Goal: Check status: Check status

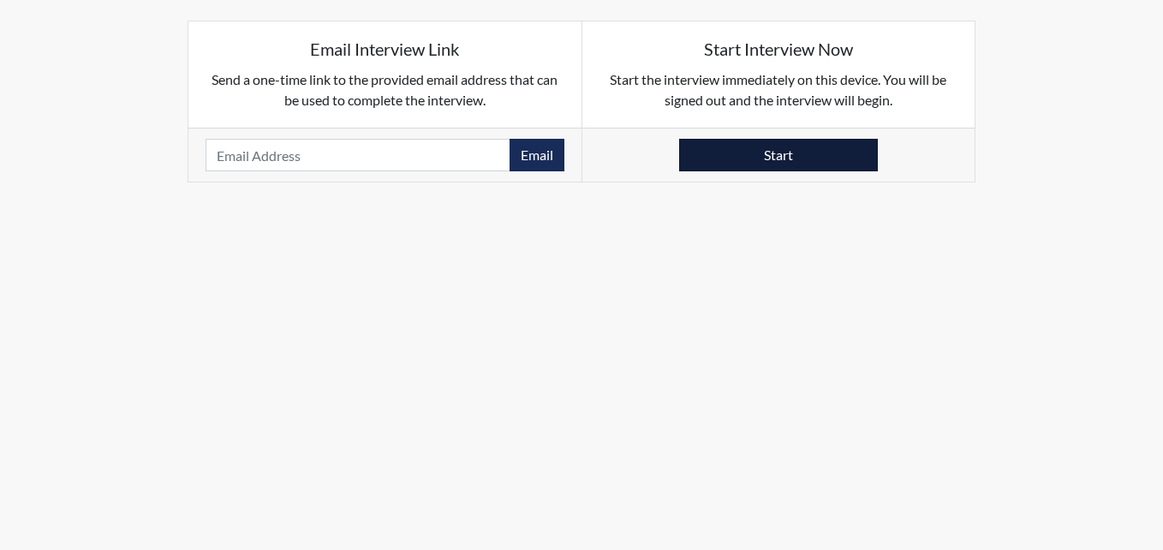
click at [743, 160] on button "Start" at bounding box center [778, 155] width 199 height 33
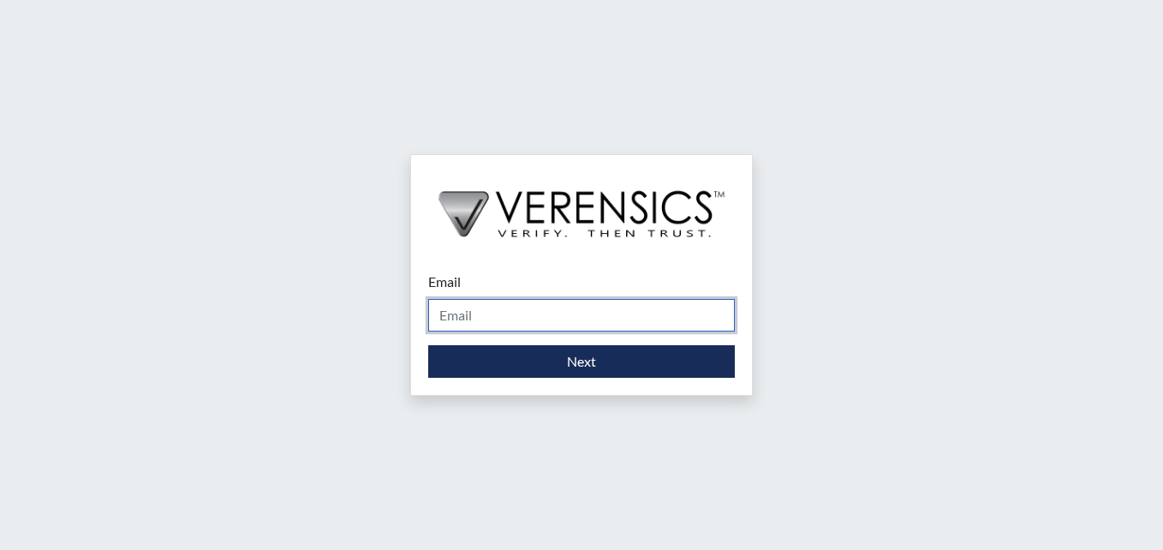
click at [477, 313] on input "Email" at bounding box center [581, 315] width 307 height 33
click at [384, 315] on div "Email Please provide your email address. Next" at bounding box center [581, 275] width 1163 height 550
click at [450, 321] on input "Email" at bounding box center [581, 315] width 307 height 33
type input "brittany.salter@gdc.ga.gov"
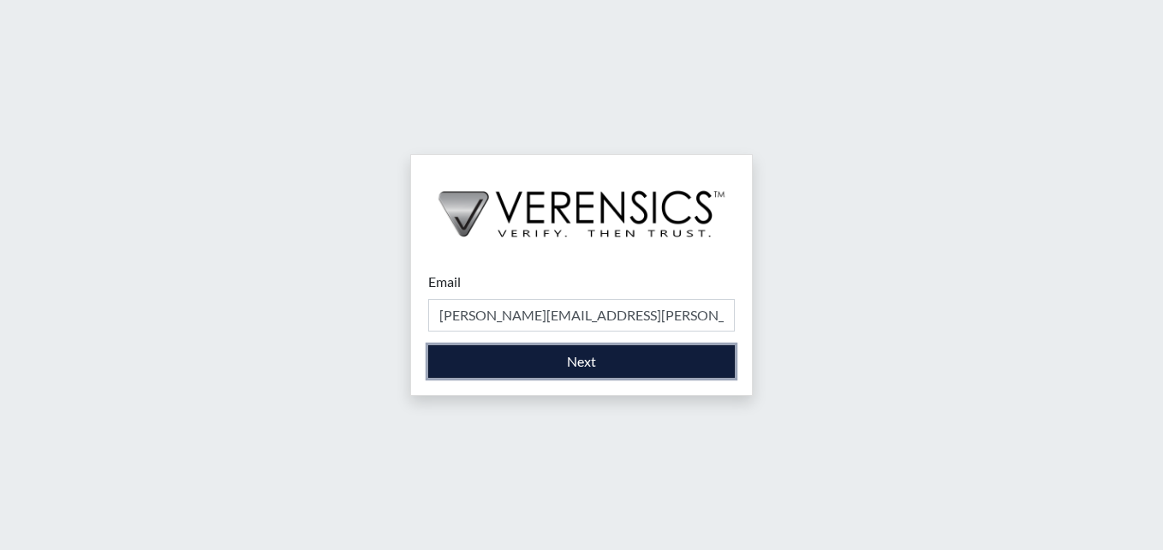
click at [580, 367] on button "Next" at bounding box center [581, 361] width 307 height 33
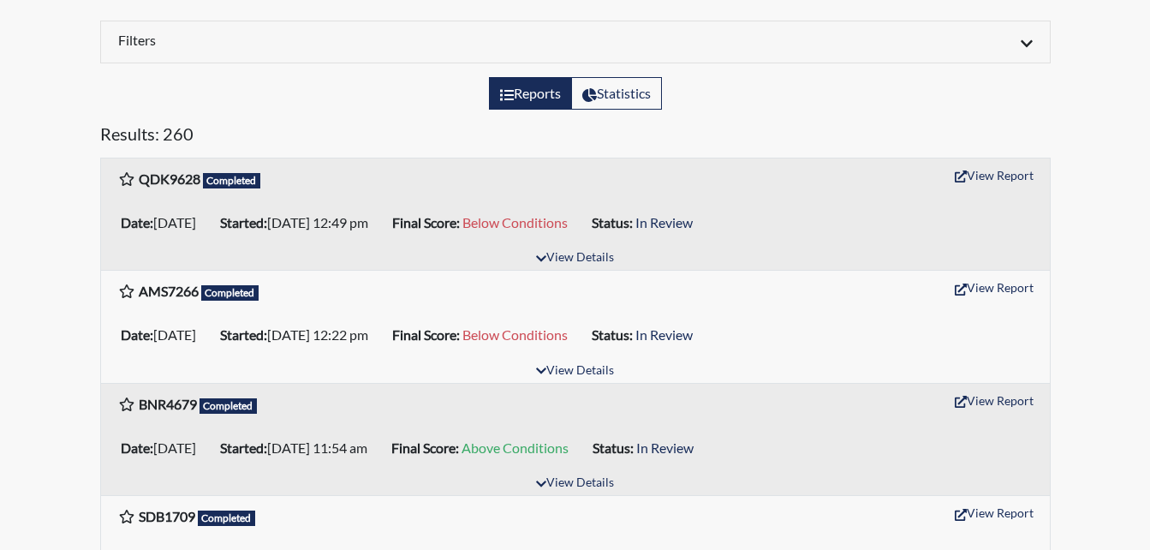
scroll to position [171, 0]
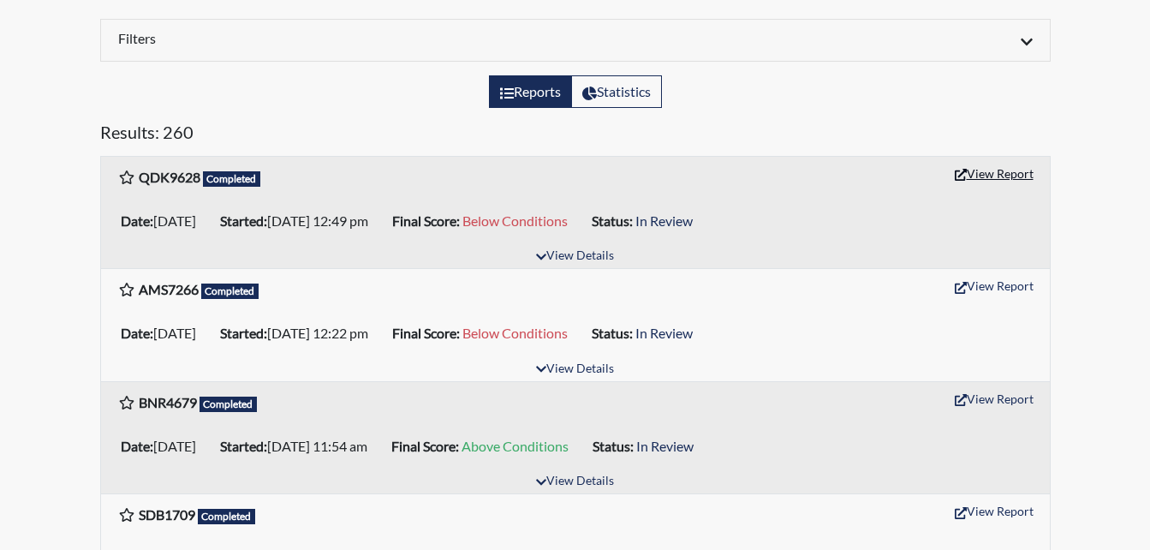
click at [992, 174] on button "View Report" at bounding box center [994, 173] width 94 height 27
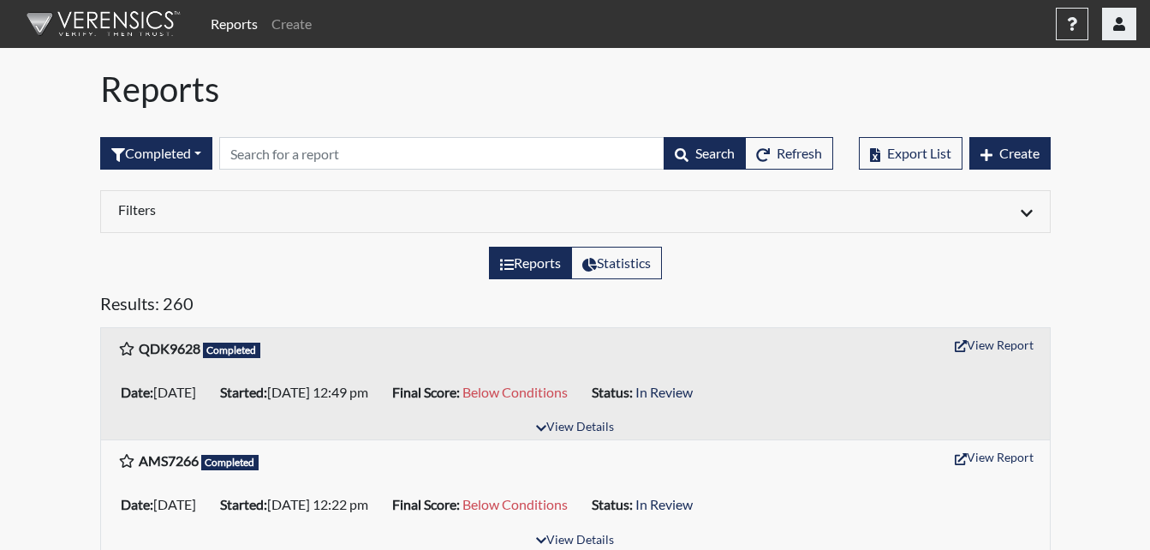
click at [1112, 18] on button "button" at bounding box center [1119, 24] width 34 height 33
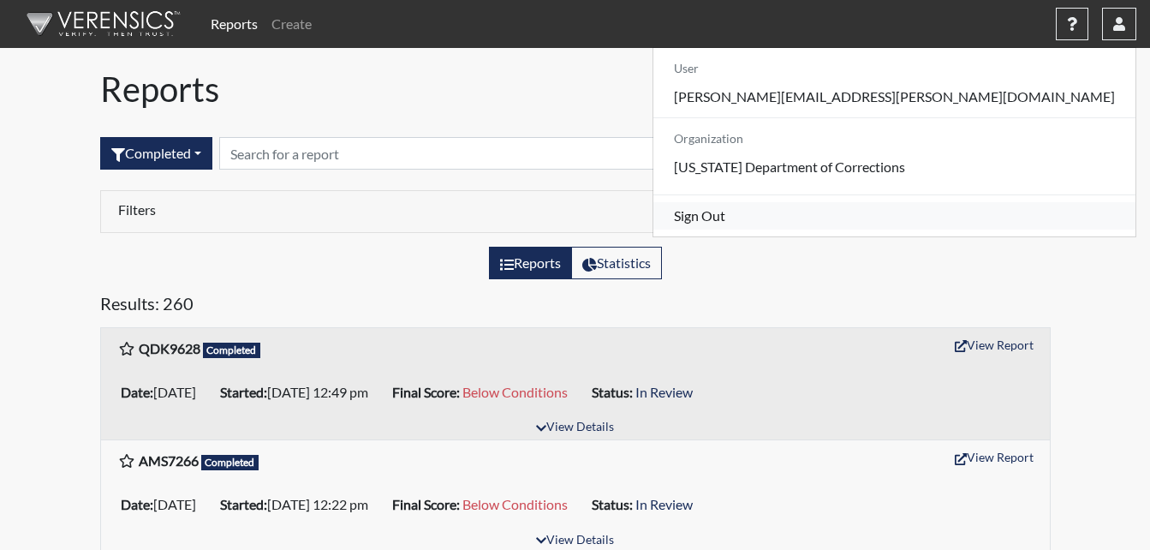
click at [986, 229] on link "Sign Out" at bounding box center [894, 215] width 482 height 27
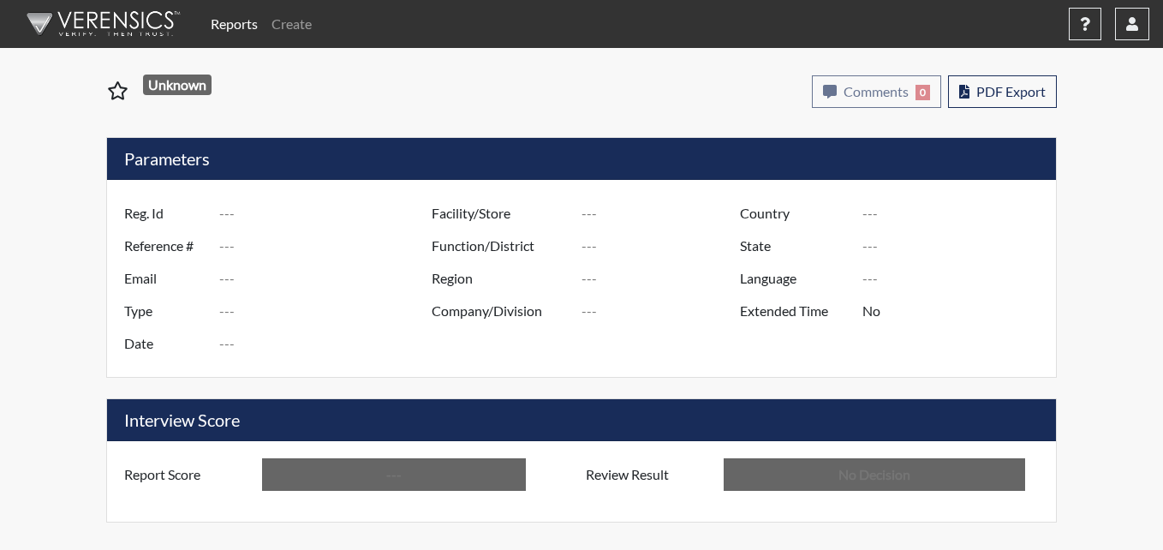
type input "QDK9628"
type input "50972"
type input "---"
type input "Corrections Pre-Employment"
type input "[DATE]"
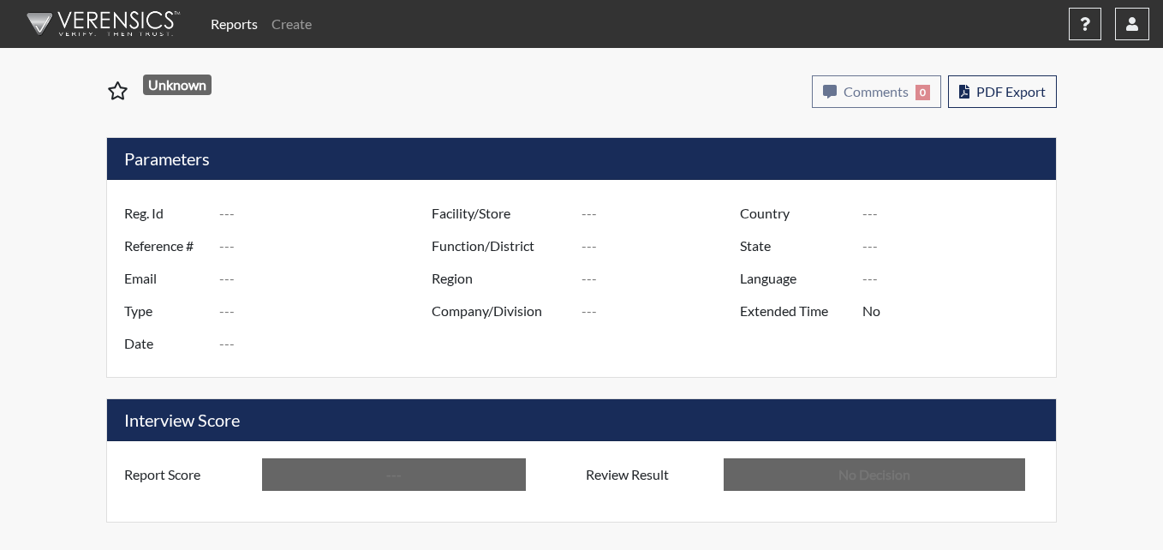
type input "[PERSON_NAME]"
type input "[GEOGRAPHIC_DATA]"
type input "[US_STATE]"
type input "English"
type input "Below Conditions"
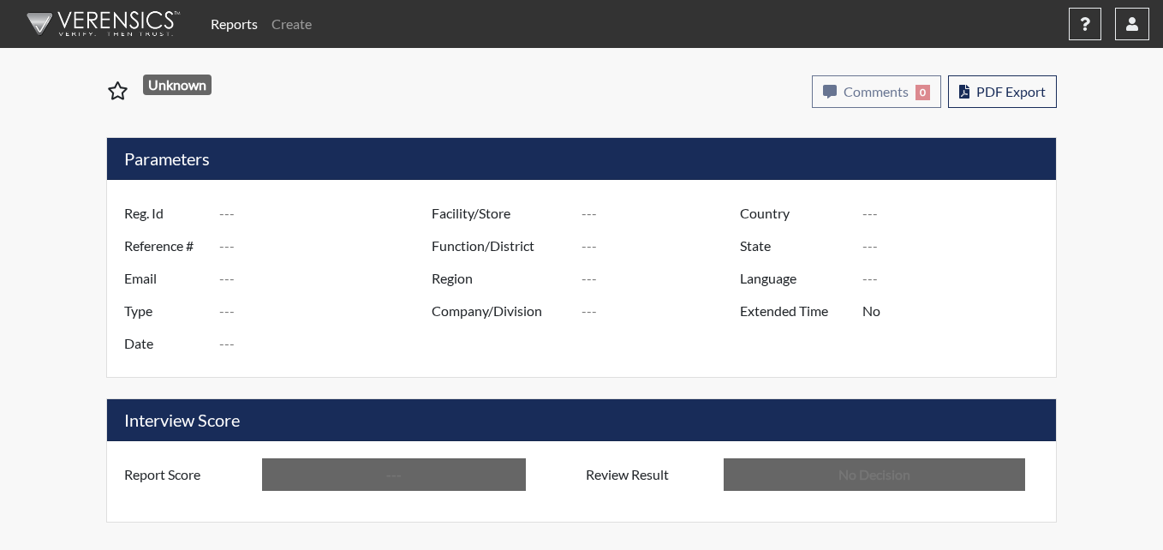
type input "In Review"
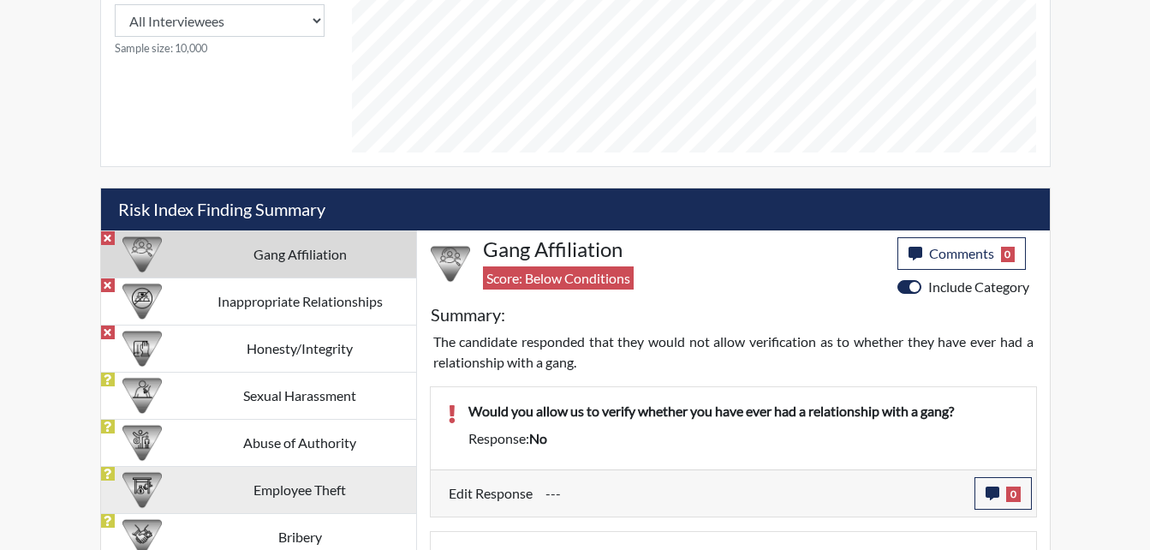
scroll to position [965, 0]
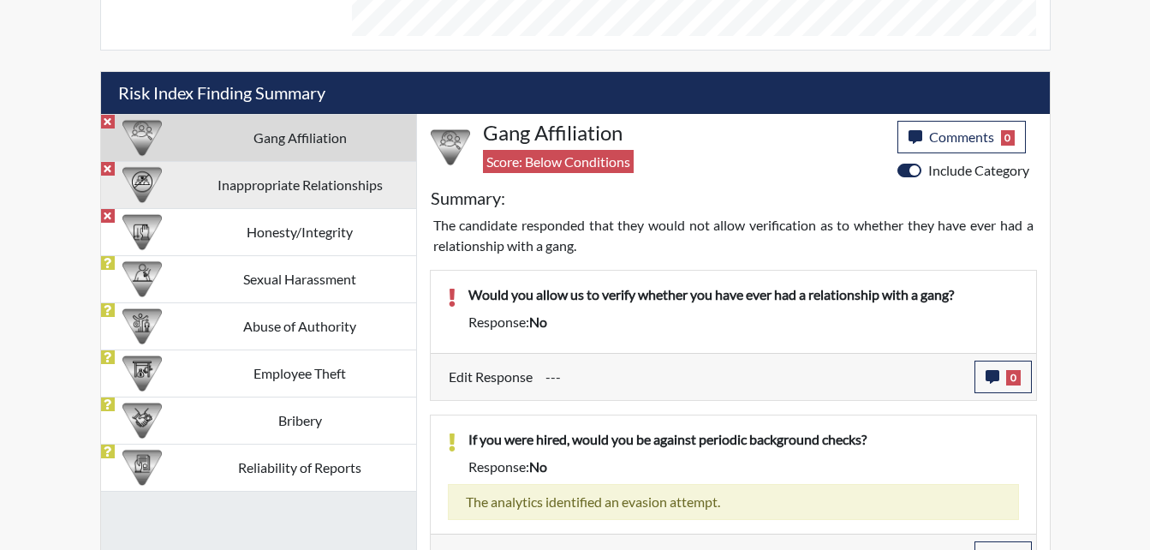
click at [304, 188] on td "Inappropriate Relationships" at bounding box center [300, 184] width 232 height 47
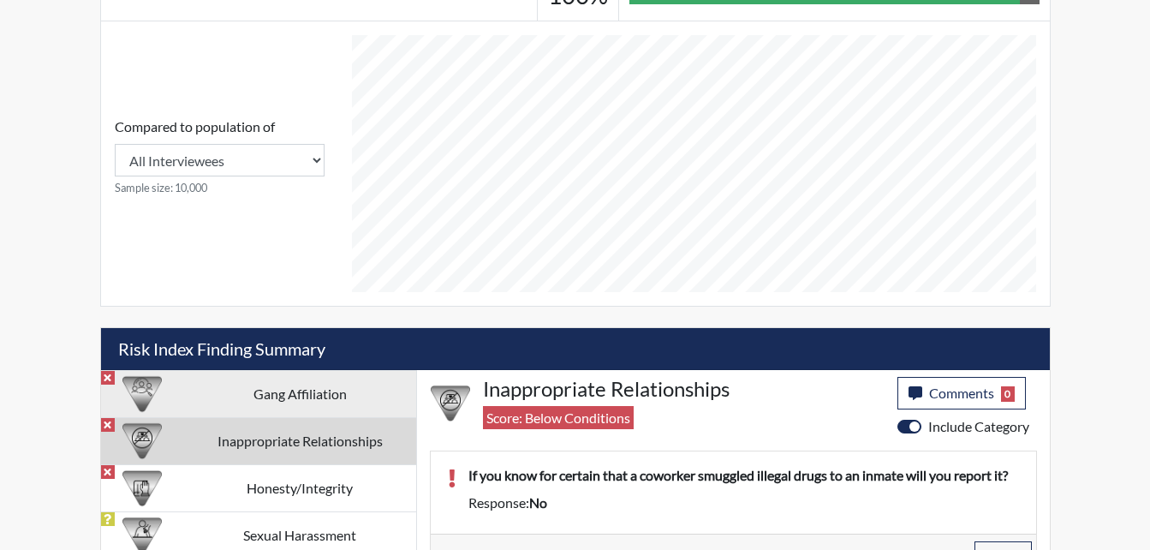
scroll to position [908, 0]
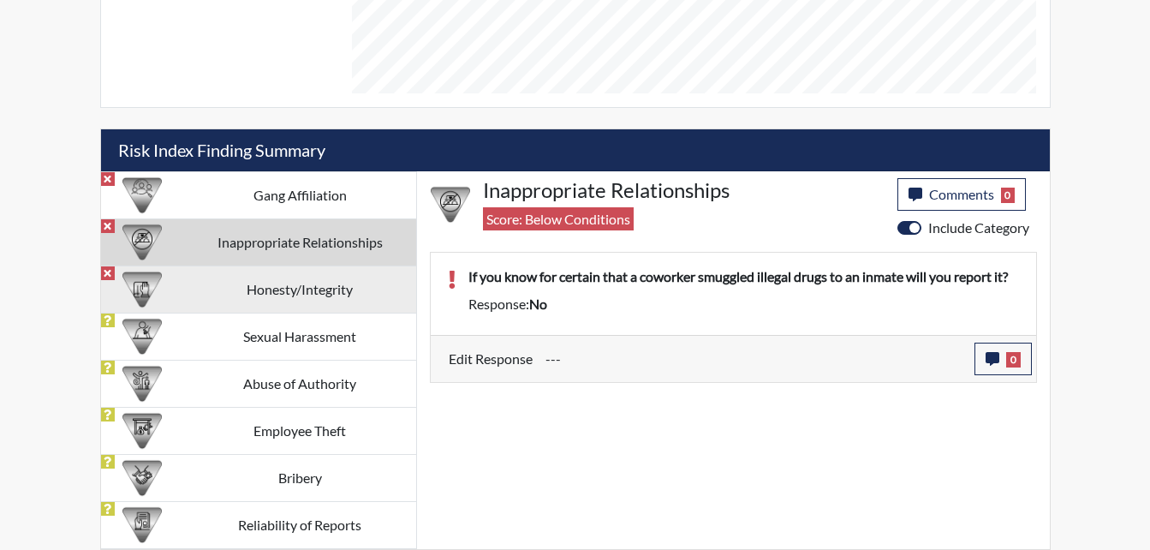
click at [271, 288] on td "Honesty/Integrity" at bounding box center [300, 288] width 232 height 47
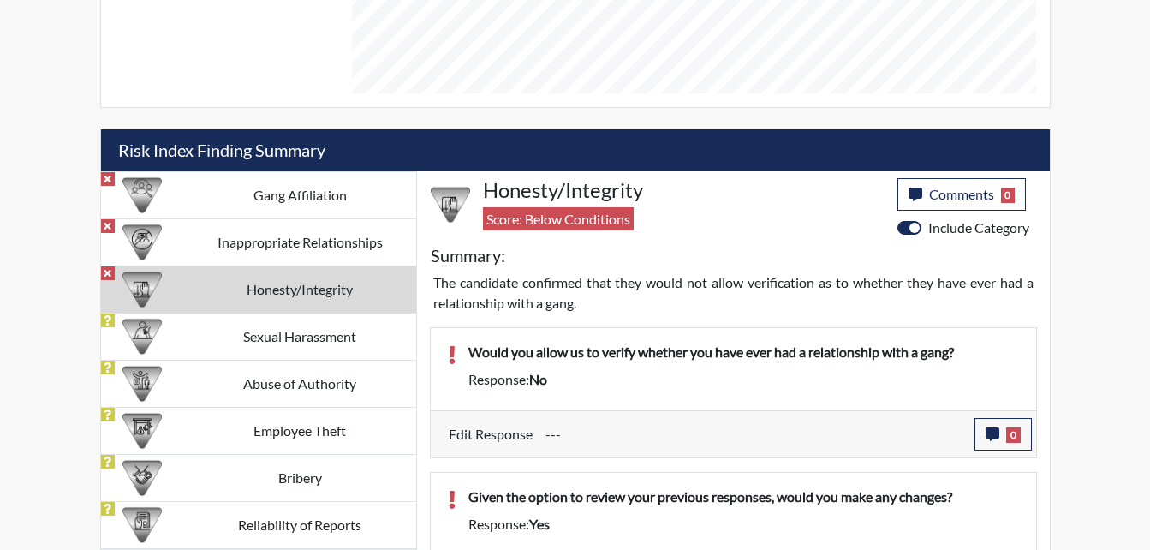
scroll to position [856021, 855594]
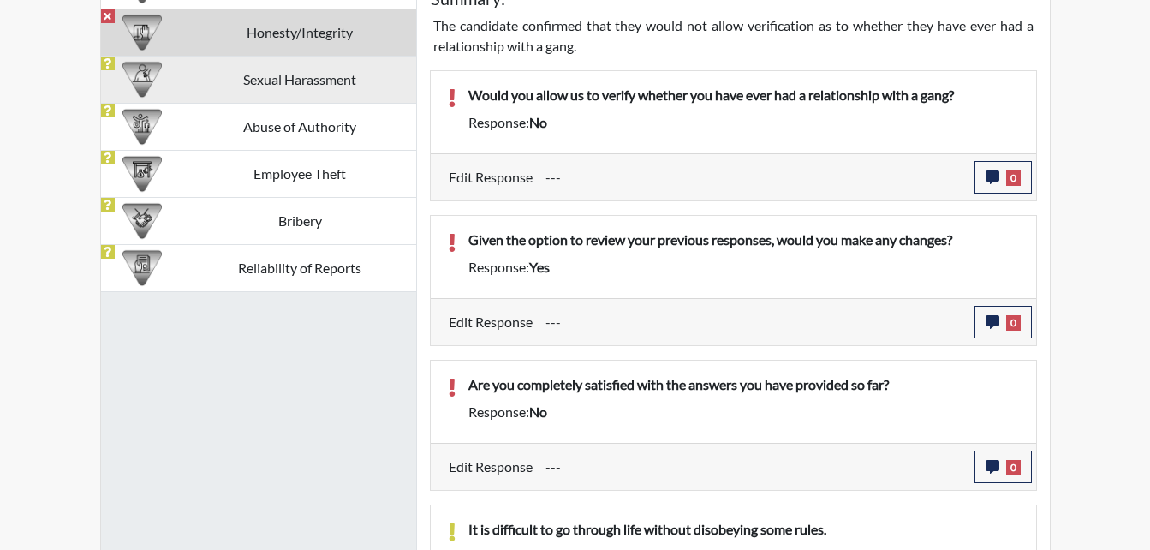
click at [324, 77] on td "Sexual Harassment" at bounding box center [300, 79] width 232 height 47
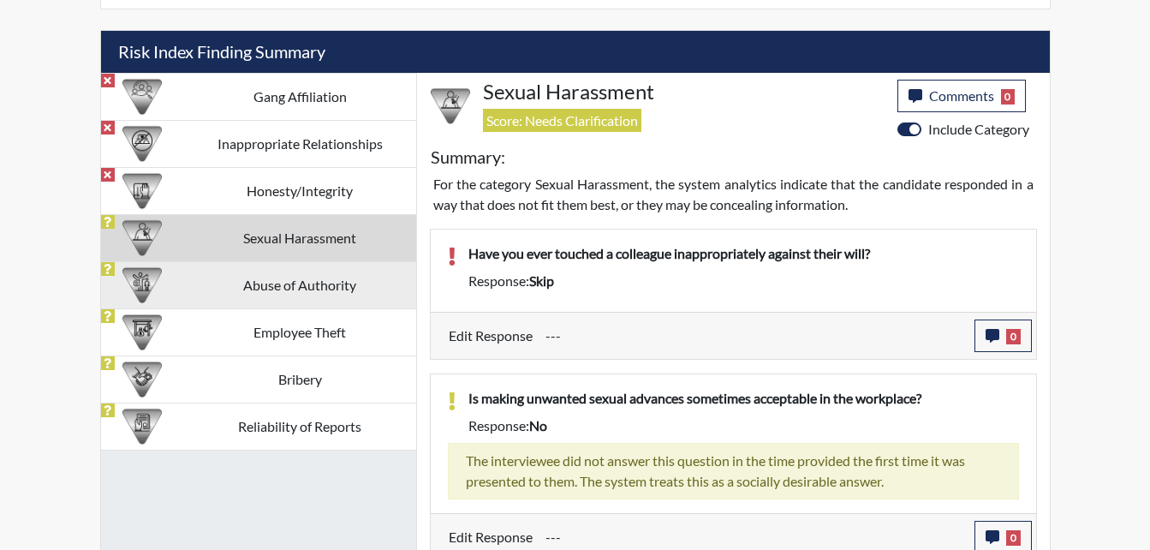
click at [325, 294] on td "Abuse of Authority" at bounding box center [300, 284] width 232 height 47
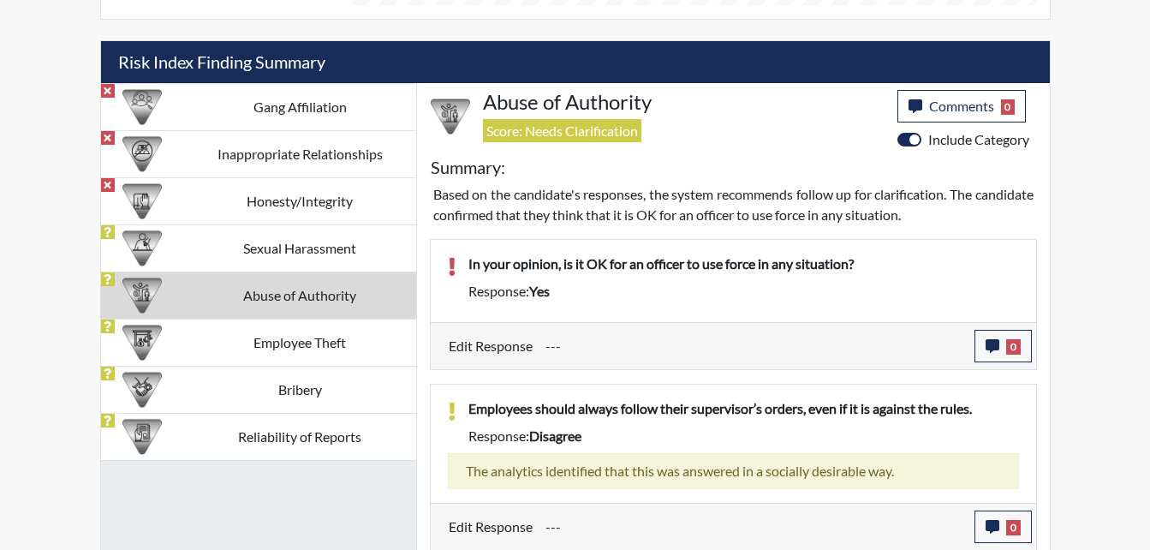
scroll to position [998, 0]
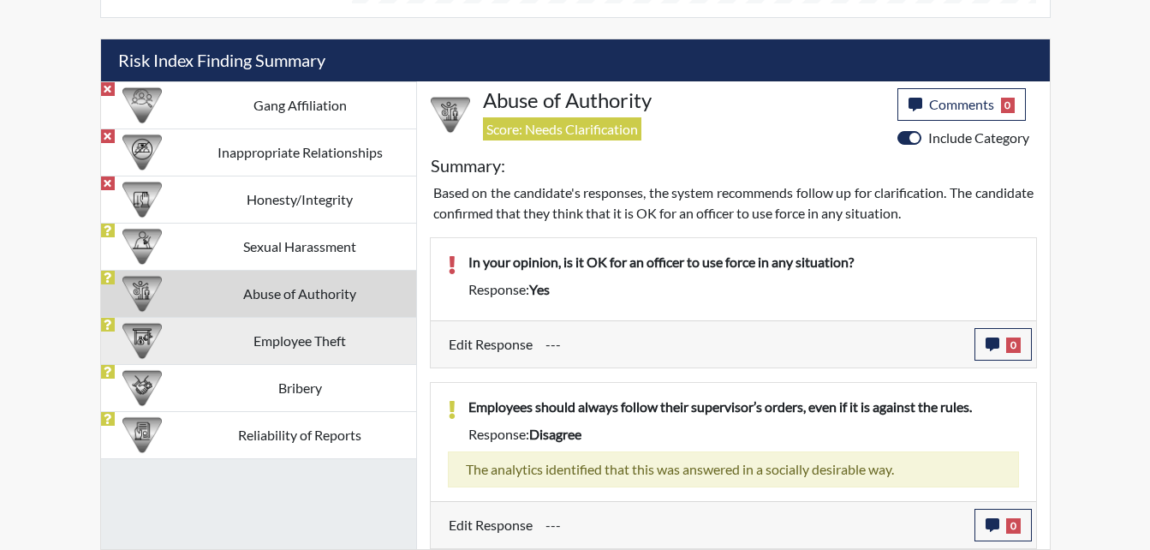
click at [340, 355] on td "Employee Theft" at bounding box center [300, 340] width 232 height 47
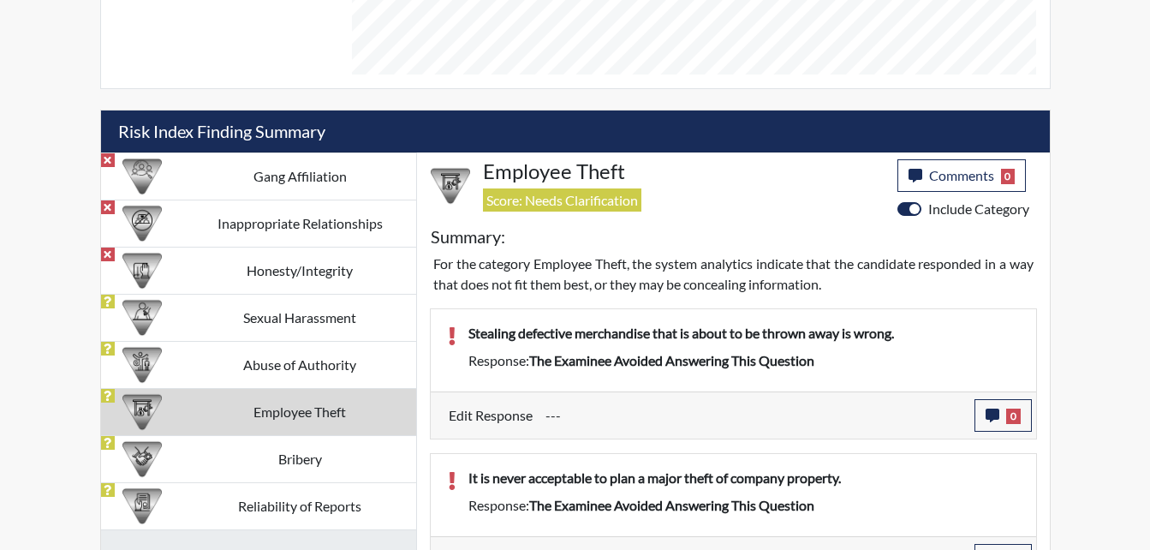
scroll to position [0, 0]
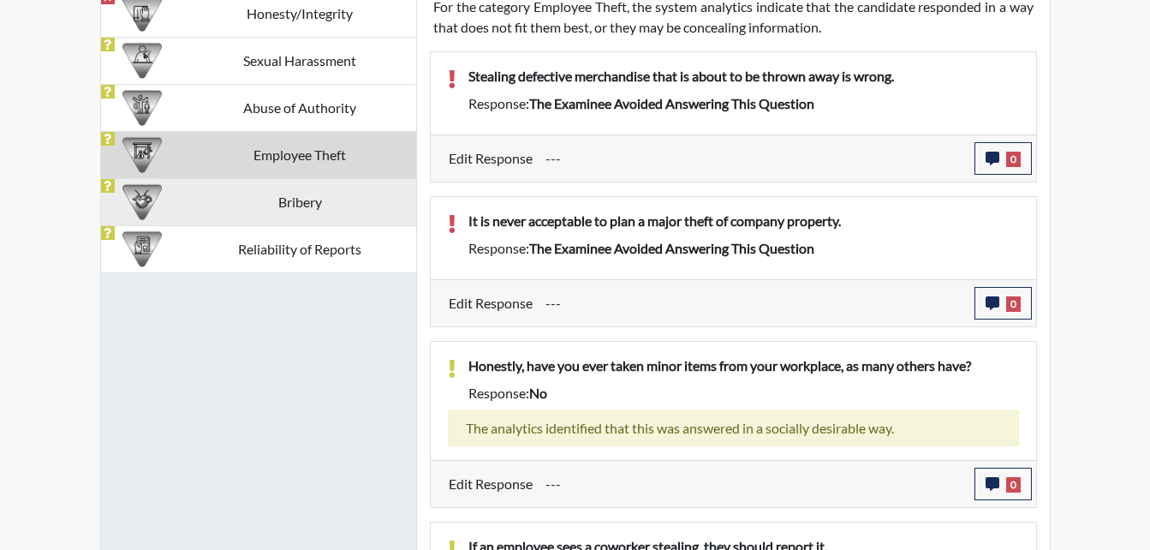
click at [333, 206] on td "Bribery" at bounding box center [300, 201] width 232 height 47
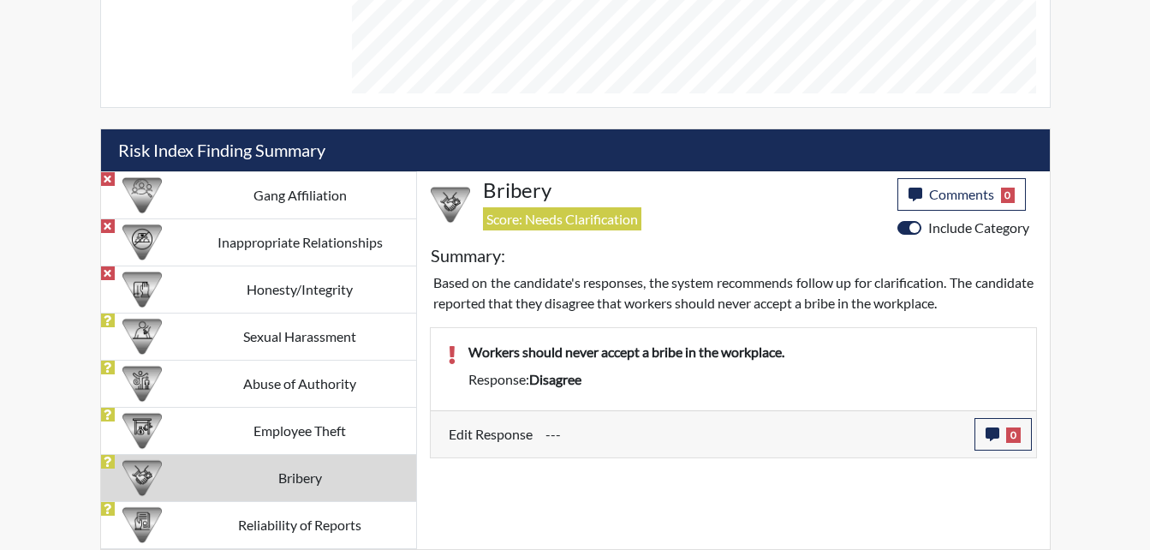
scroll to position [651, 0]
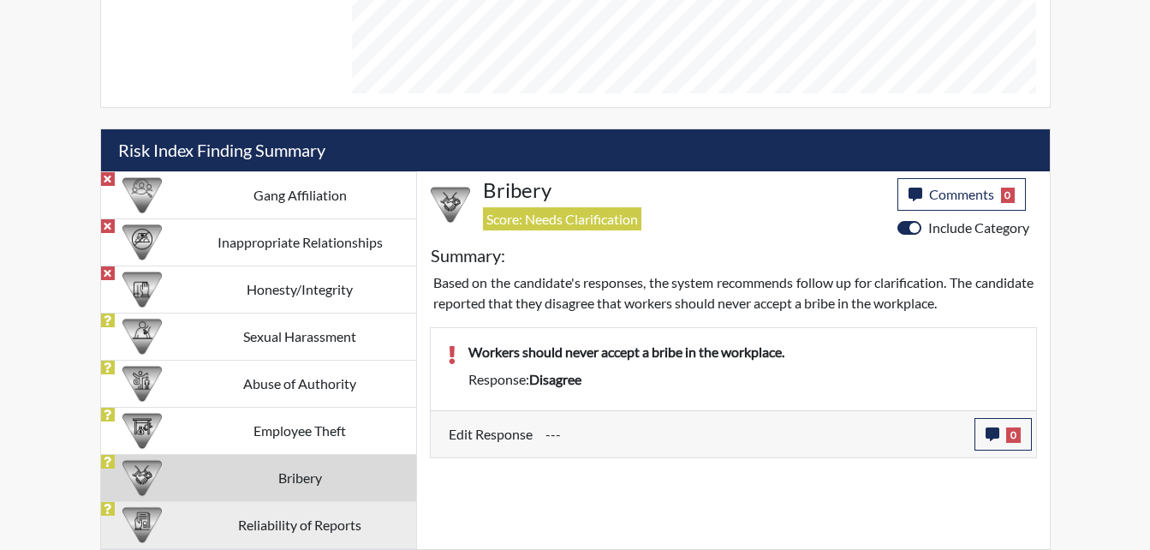
click at [339, 526] on td "Reliability of Reports" at bounding box center [300, 524] width 232 height 47
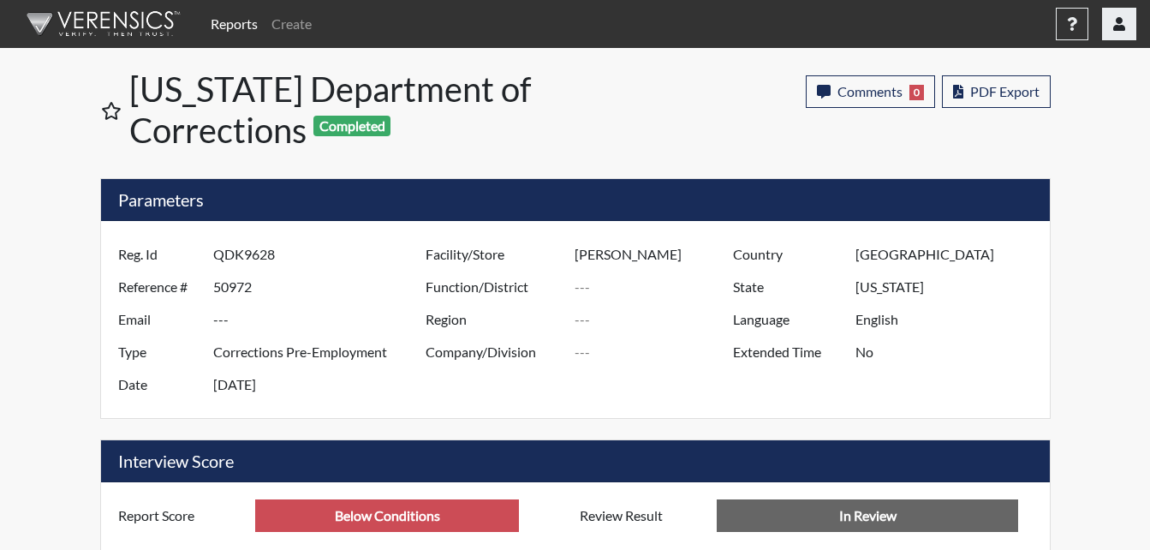
click at [1115, 28] on icon "button" at bounding box center [1119, 24] width 12 height 14
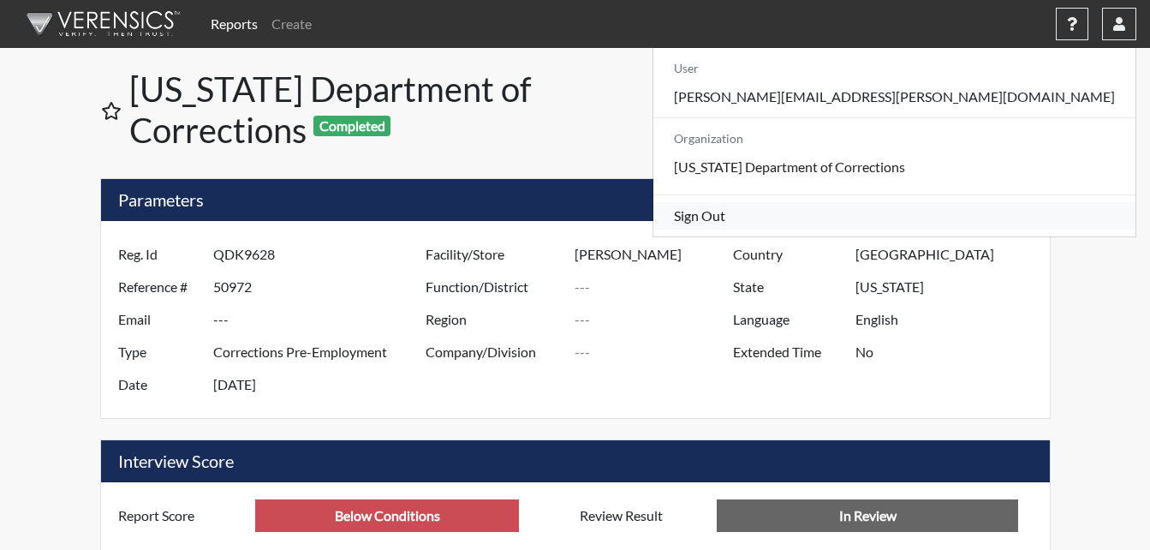
click at [979, 229] on link "Sign Out" at bounding box center [894, 215] width 482 height 27
